Goal: Task Accomplishment & Management: Manage account settings

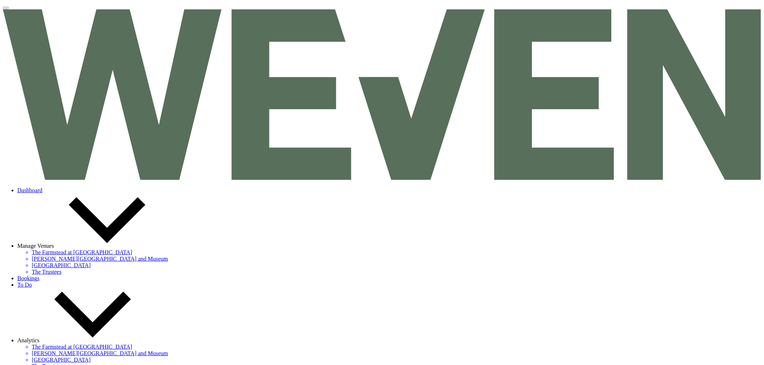
scroll to position [93, 0]
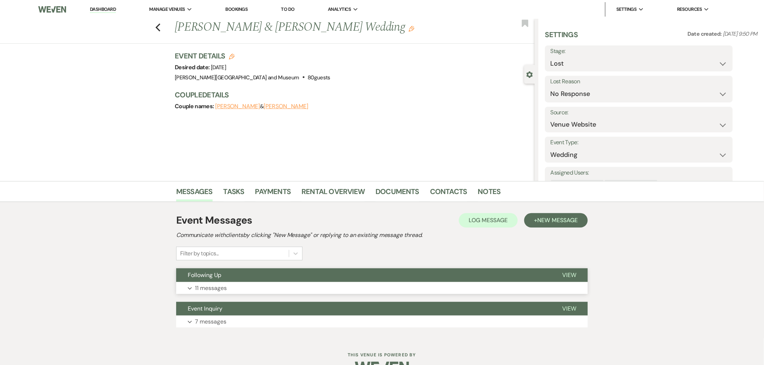
click at [238, 280] on button "Following Up" at bounding box center [363, 276] width 374 height 14
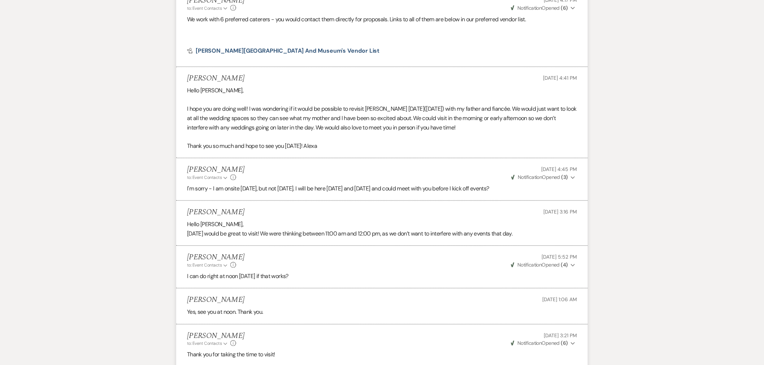
scroll to position [782, 0]
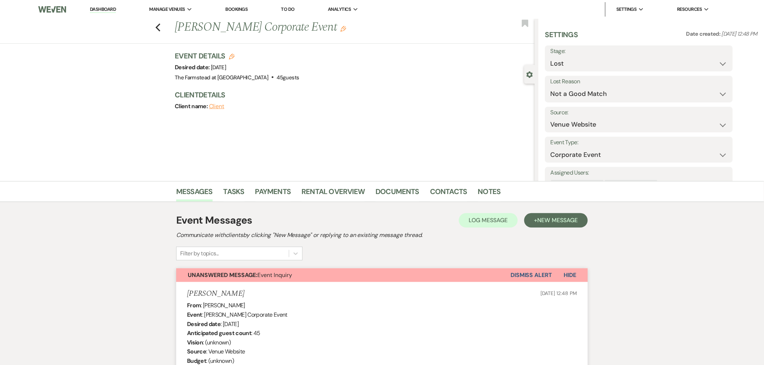
click at [520, 271] on button "Dismiss Alert" at bounding box center [531, 276] width 42 height 14
